Goal: Task Accomplishment & Management: Use online tool/utility

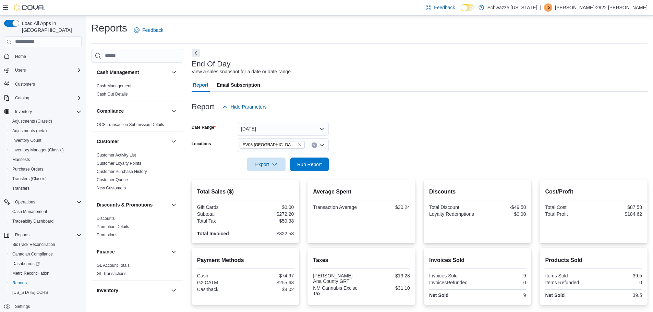
scroll to position [86, 0]
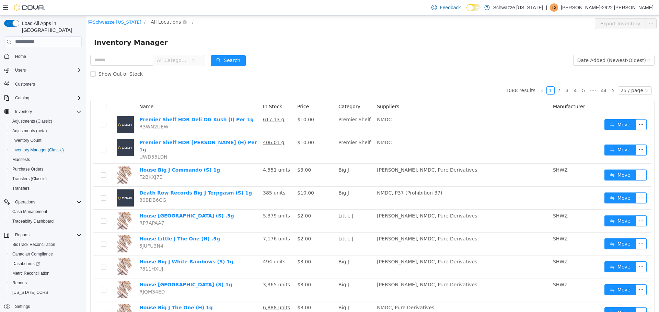
click at [161, 26] on div "Schwazze New Mexico / All Locations /" at bounding box center [324, 23] width 473 height 11
click at [162, 22] on span "All Locations" at bounding box center [166, 22] width 30 height 8
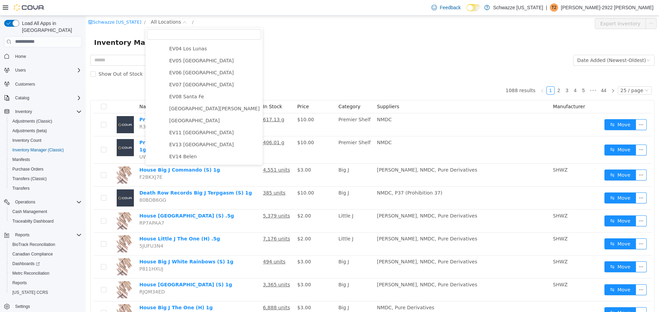
scroll to position [137, 0]
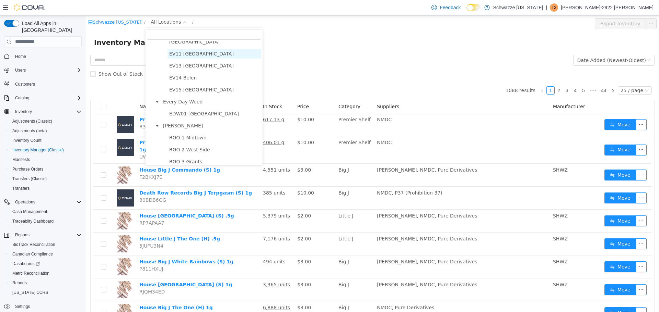
click at [196, 53] on span "EV11 Las Cruces South Valley" at bounding box center [201, 53] width 64 height 5
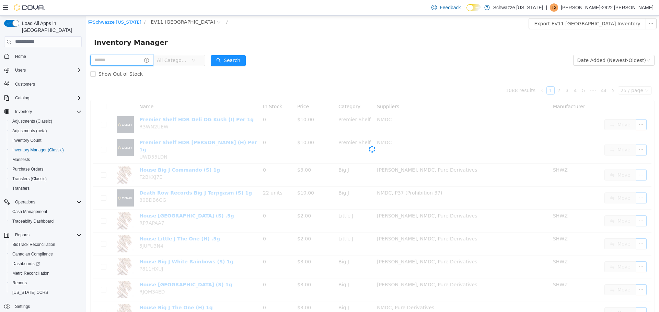
click at [127, 58] on input "text" at bounding box center [121, 60] width 63 height 11
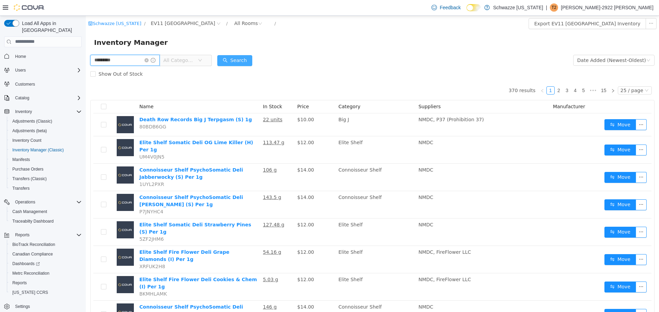
type input "*********"
click at [230, 61] on button "Search" at bounding box center [234, 60] width 35 height 11
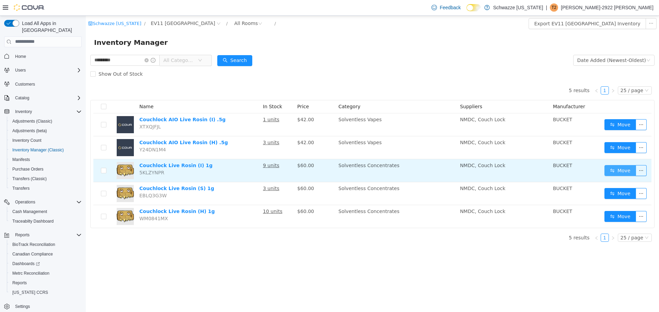
click at [614, 168] on button "Move" at bounding box center [620, 170] width 32 height 11
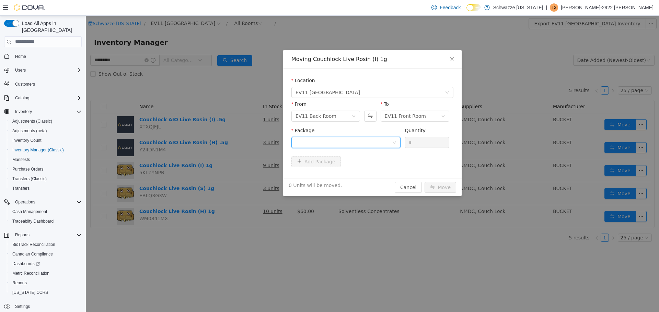
drag, startPoint x: 334, startPoint y: 144, endPoint x: 327, endPoint y: 149, distance: 8.0
click at [330, 147] on div at bounding box center [343, 142] width 96 height 10
drag, startPoint x: 325, startPoint y: 171, endPoint x: 342, endPoint y: 168, distance: 17.4
click at [329, 170] on li "4581772373019767 Quantity : 5 Units" at bounding box center [345, 171] width 109 height 19
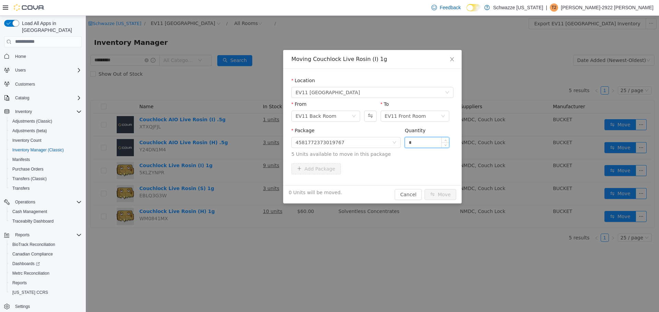
click at [426, 145] on input "*" at bounding box center [427, 142] width 44 height 10
type input "**"
click at [424, 189] on button "Move" at bounding box center [440, 194] width 32 height 11
